Goal: Check status

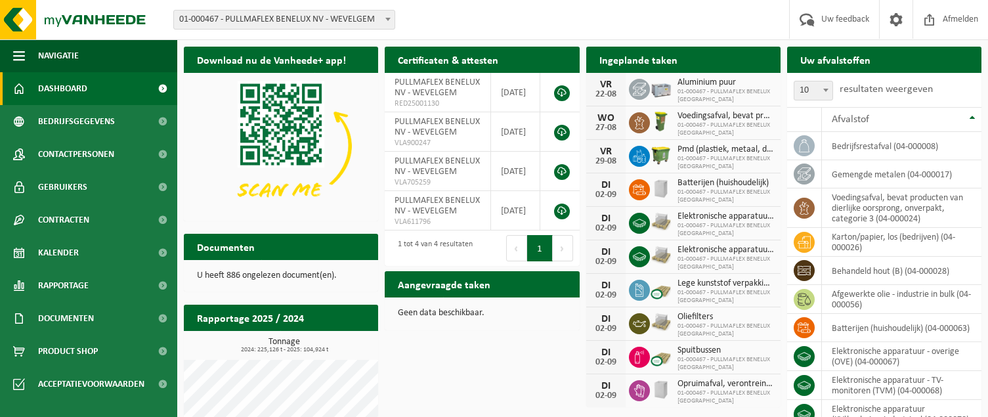
click at [696, 91] on span "01-000467 - PULLMAFLEX BENELUX NV" at bounding box center [725, 96] width 96 height 16
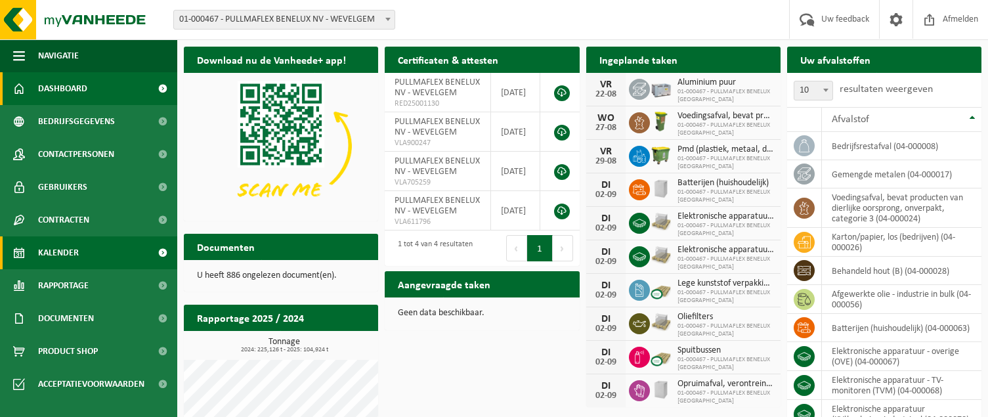
click at [58, 253] on span "Kalender" at bounding box center [58, 252] width 41 height 33
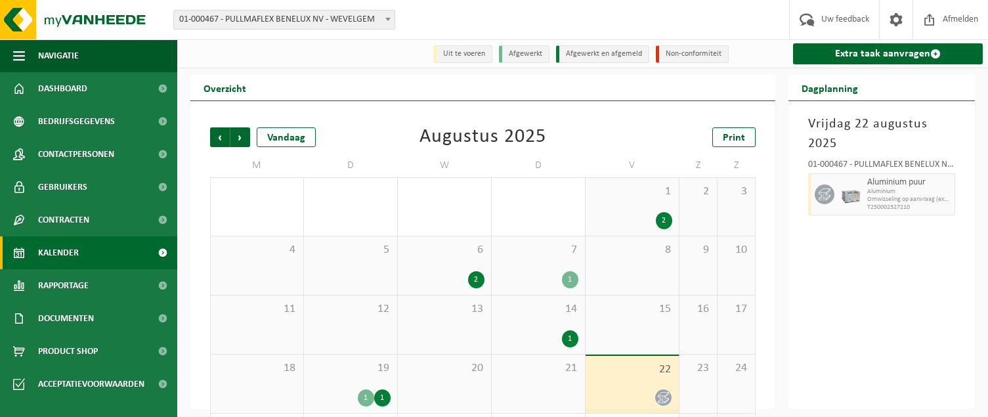
click at [570, 278] on div "1" at bounding box center [570, 279] width 16 height 17
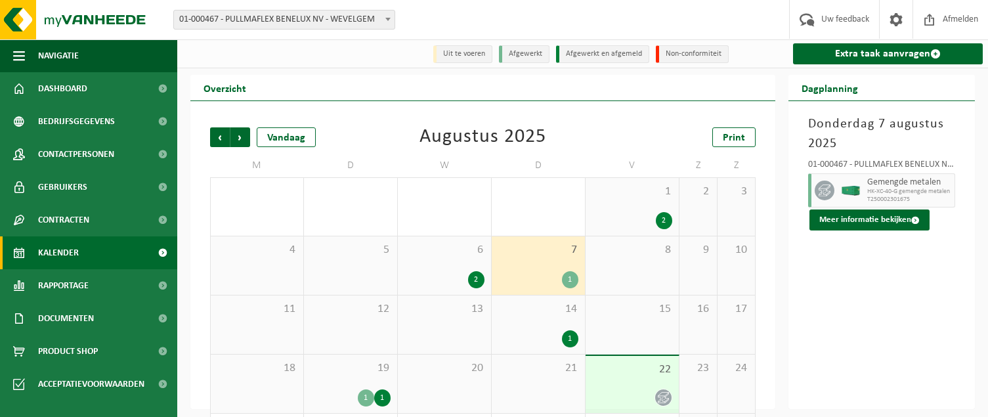
click at [663, 394] on icon at bounding box center [662, 397] width 11 height 11
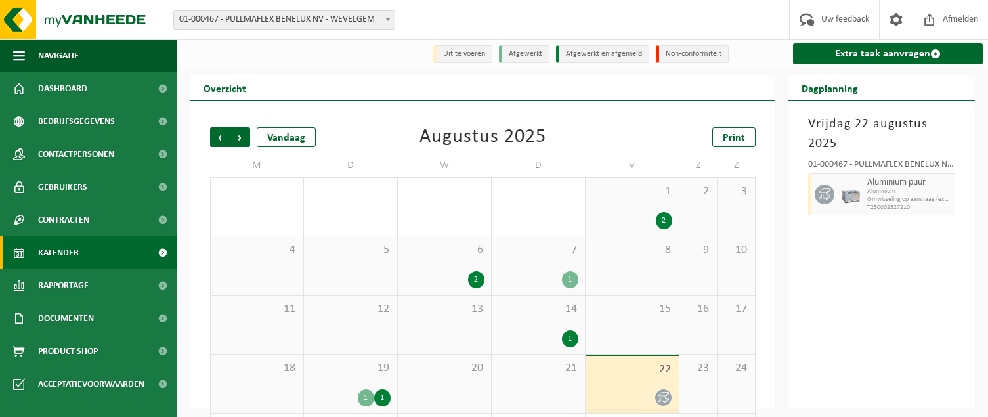
click at [923, 196] on span "Omwisseling op aanvraag (excl. voorrijkost)" at bounding box center [909, 200] width 84 height 8
click at [932, 205] on span "T250002327210" at bounding box center [909, 207] width 84 height 8
click at [932, 198] on span "Omwisseling op aanvraag (excl. voorrijkost)" at bounding box center [909, 200] width 84 height 8
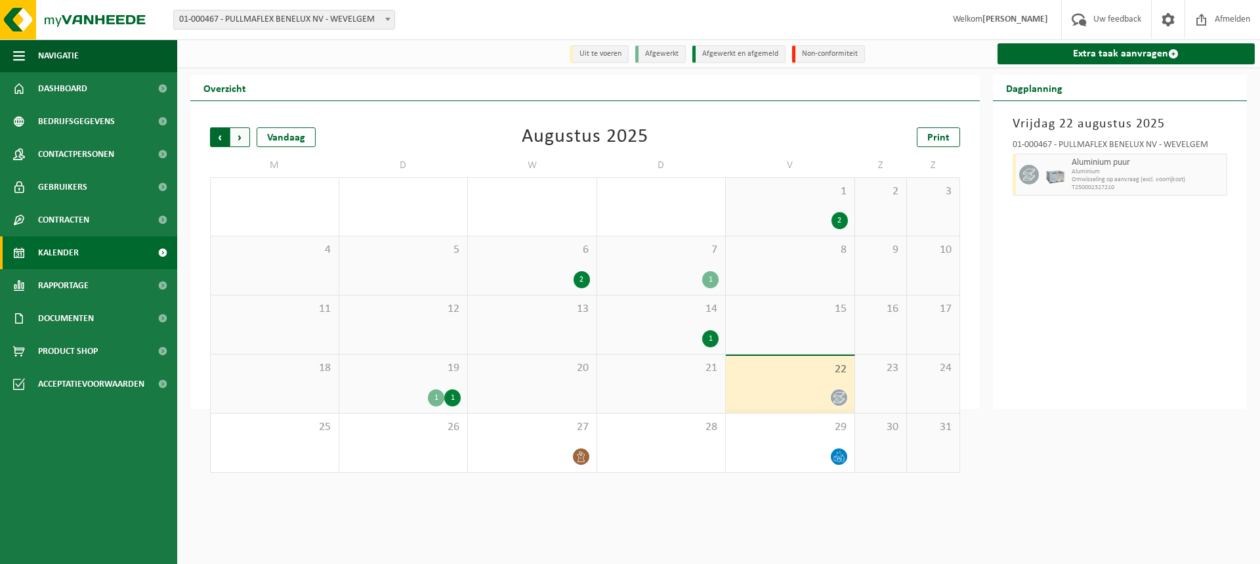
click at [238, 137] on span "Volgende" at bounding box center [240, 137] width 20 height 20
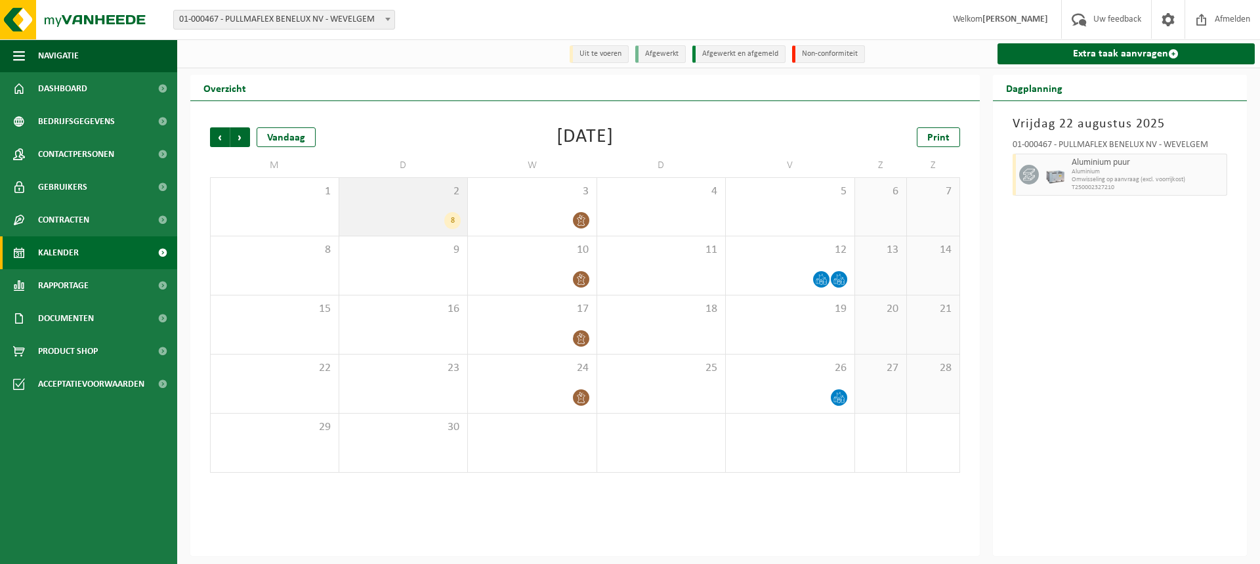
click at [415, 202] on div "2 8" at bounding box center [403, 207] width 129 height 58
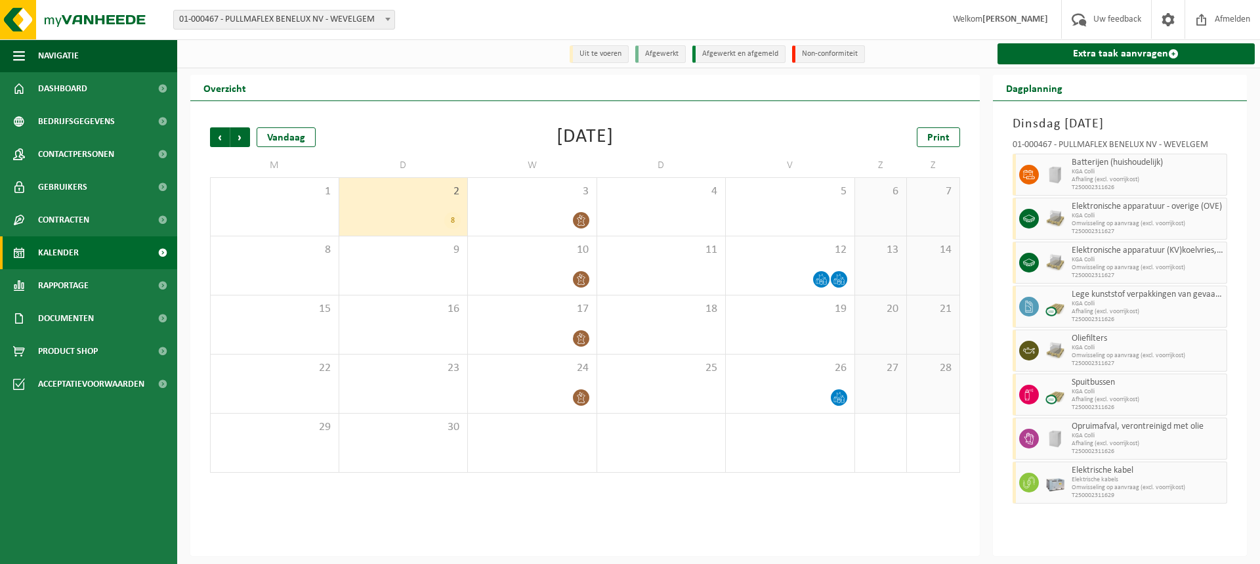
click at [467, 116] on div "Vorige Volgende Vandaag [DATE] Print M D W D V Z Z 1 2 8 3 4 5 6 7 8 9 10 11 12…" at bounding box center [584, 299] width 763 height 371
click at [58, 89] on span "Dashboard" at bounding box center [62, 88] width 49 height 33
